Goal: Information Seeking & Learning: Learn about a topic

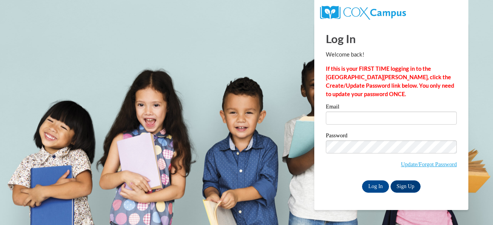
type input "dereckamccants@gmail.com"
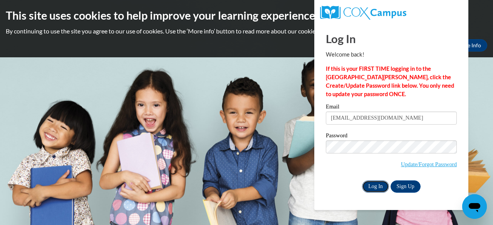
click at [377, 187] on input "Log In" at bounding box center [375, 187] width 27 height 12
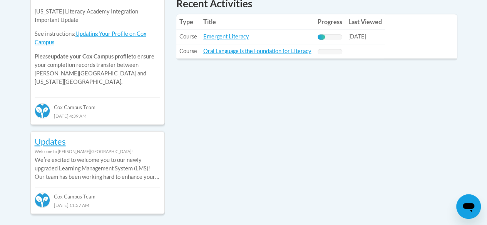
scroll to position [377, 0]
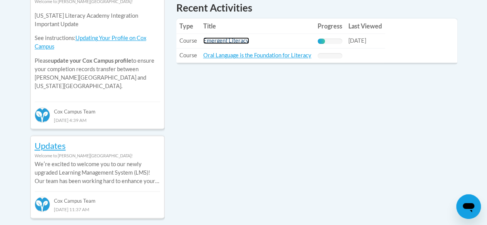
click at [233, 41] on link "Emergent Literacy" at bounding box center [226, 40] width 46 height 7
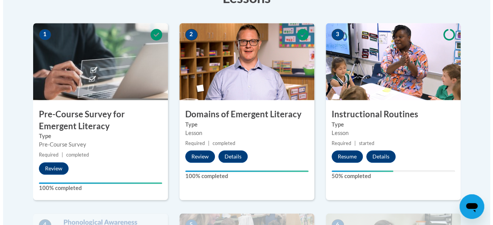
scroll to position [248, 0]
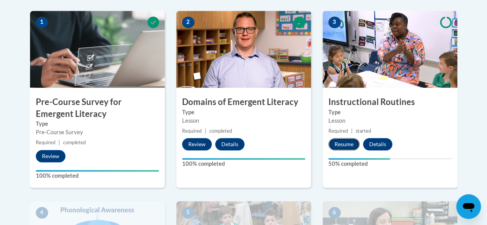
click at [338, 145] on button "Resume" at bounding box center [343, 144] width 31 height 12
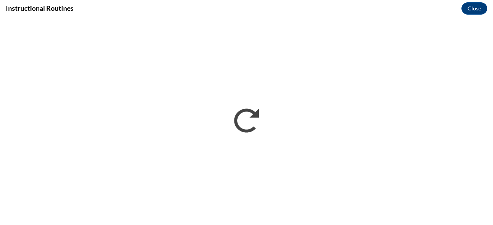
scroll to position [0, 0]
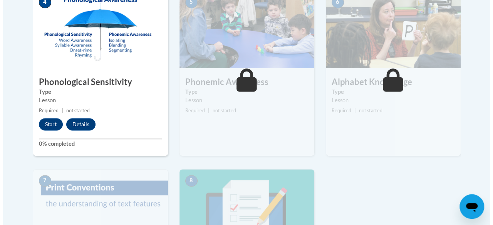
scroll to position [459, 0]
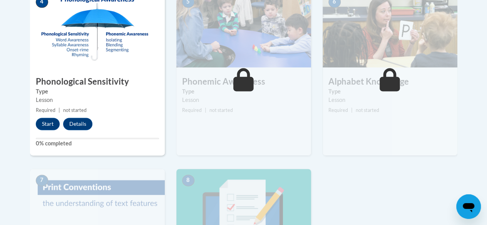
click at [96, 82] on h3 "Phonological Sensitivity" at bounding box center [97, 82] width 135 height 12
click at [48, 122] on button "Start" at bounding box center [48, 124] width 24 height 12
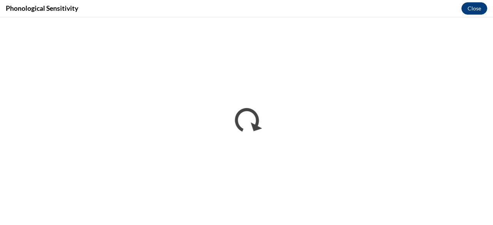
scroll to position [0, 0]
